Goal: Use online tool/utility: Utilize a website feature to perform a specific function

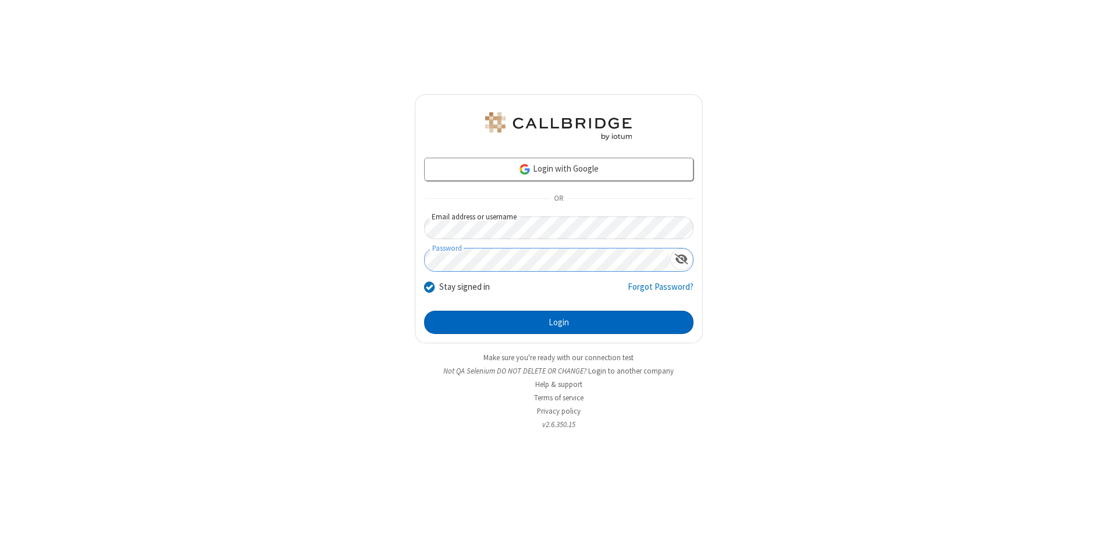
click at [558, 322] on button "Login" at bounding box center [558, 322] width 269 height 23
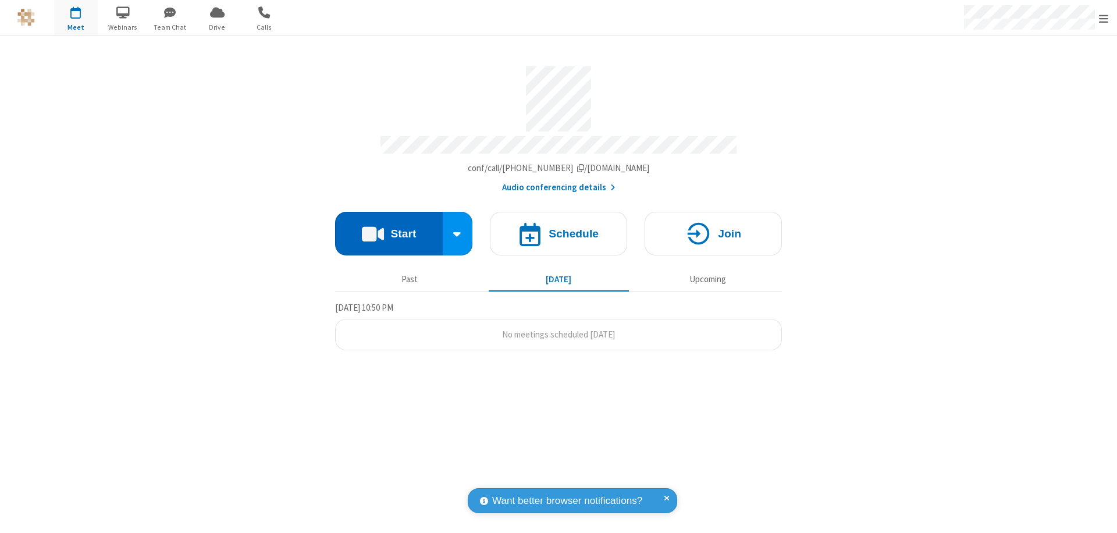
click at [388, 228] on button "Start" at bounding box center [389, 234] width 108 height 44
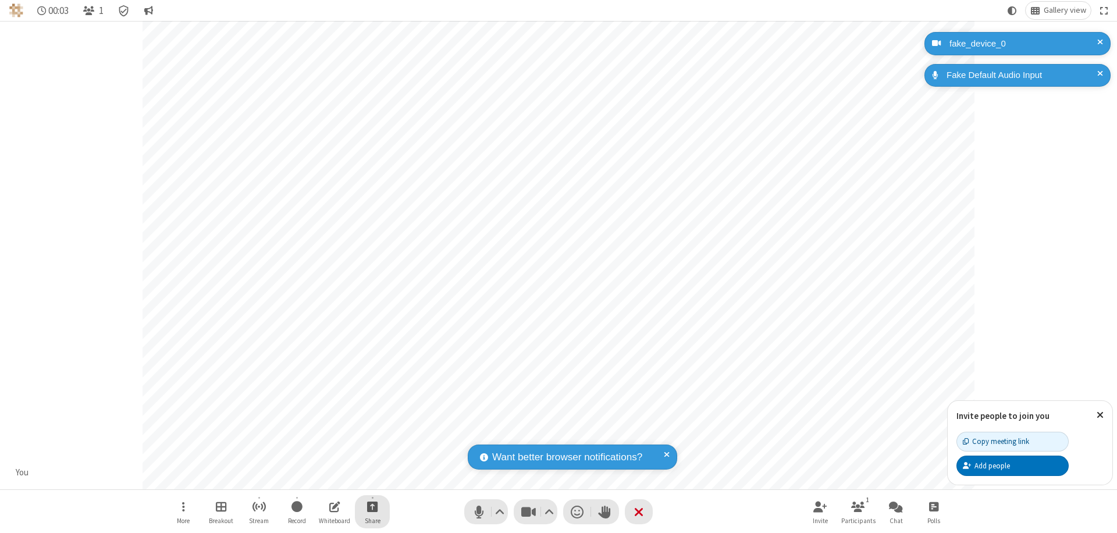
click at [372, 506] on span "Start sharing" at bounding box center [372, 506] width 11 height 15
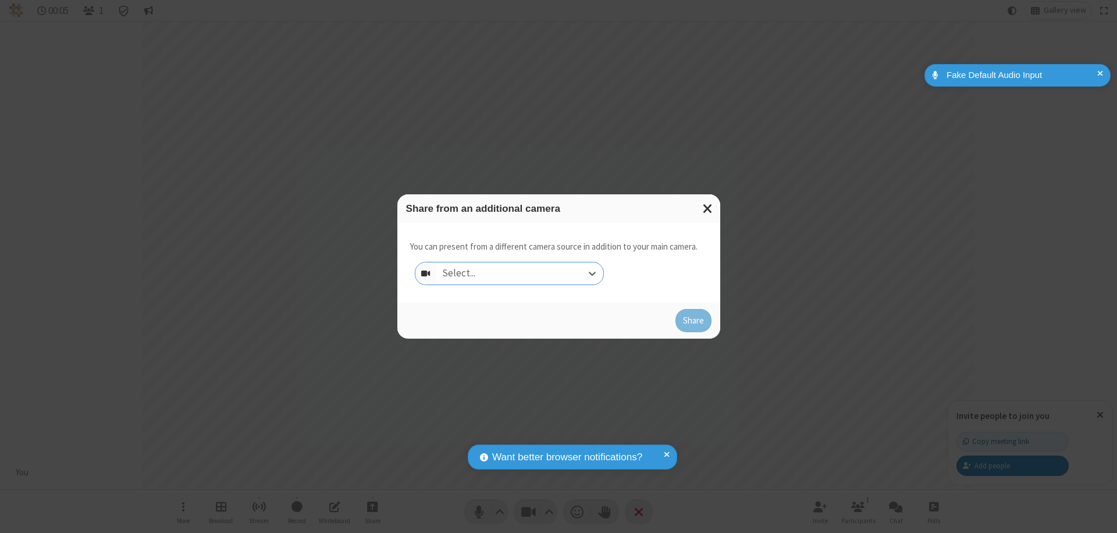
click at [519, 273] on div "Select..." at bounding box center [519, 273] width 167 height 22
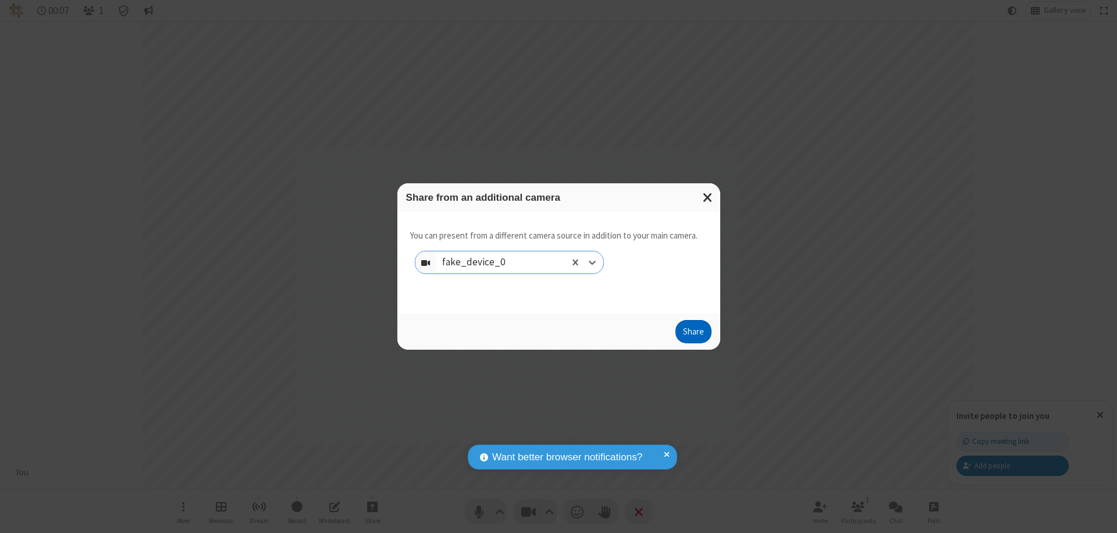
click at [693, 334] on button "Share" at bounding box center [693, 331] width 36 height 23
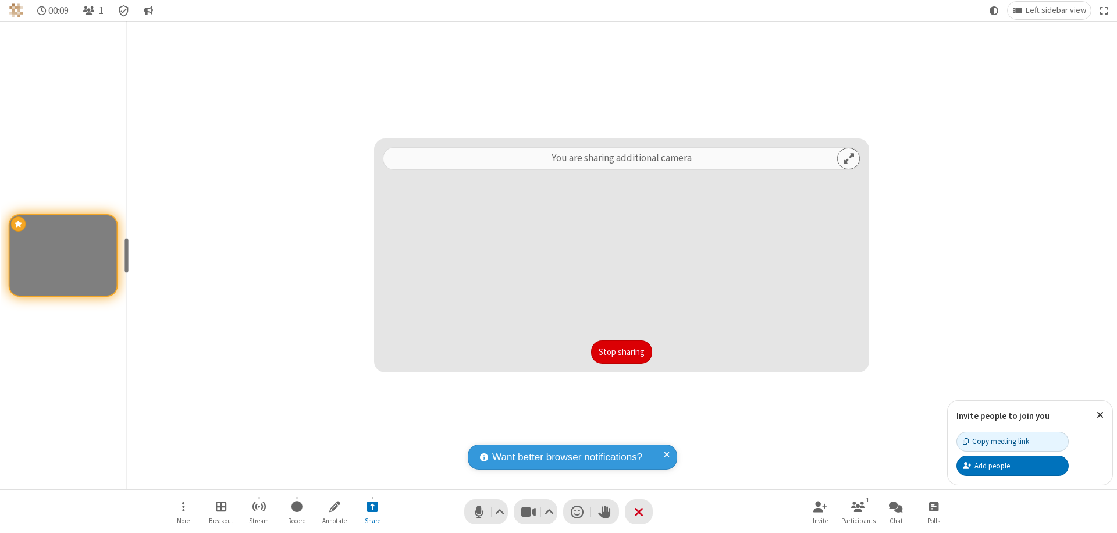
click at [621, 352] on button "Stop sharing" at bounding box center [621, 351] width 61 height 23
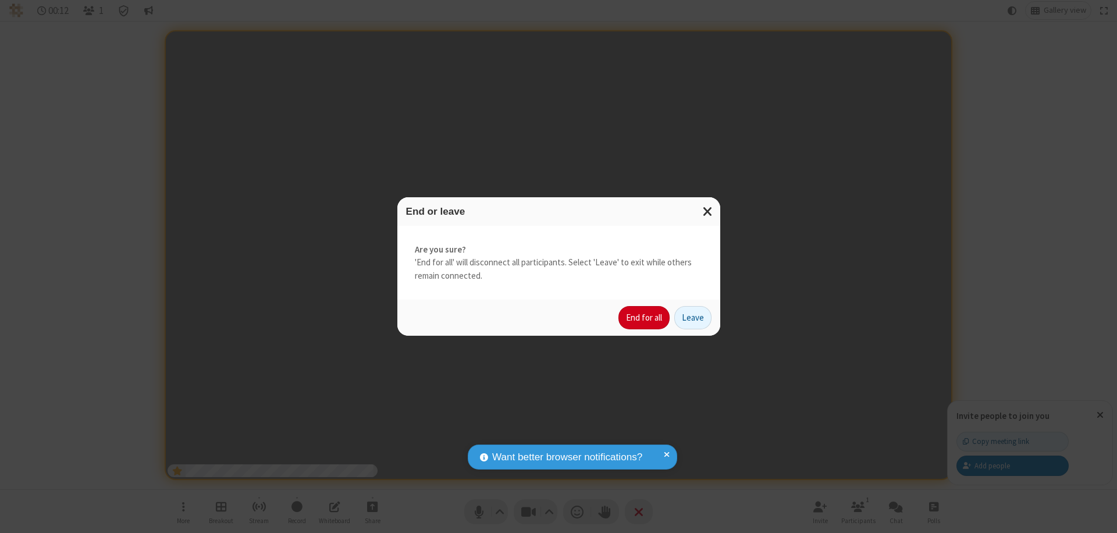
click at [644, 318] on button "End for all" at bounding box center [643, 317] width 51 height 23
